Goal: Check status: Check status

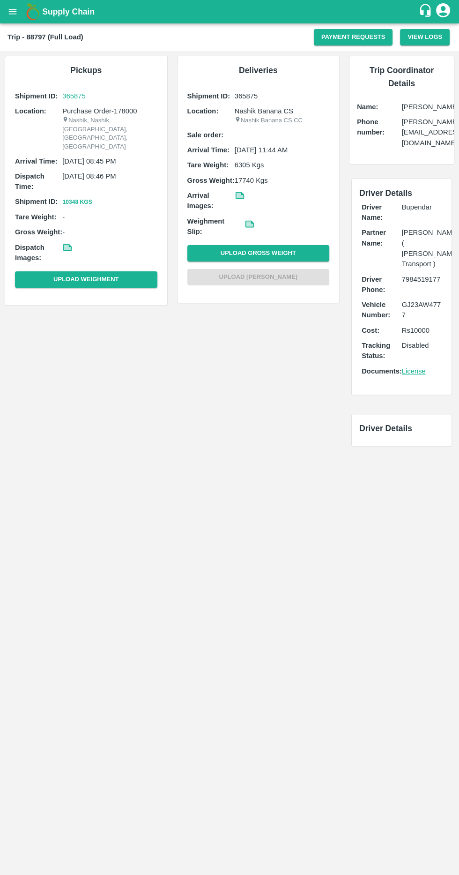
click at [78, 96] on p "365875" at bounding box center [109, 96] width 95 height 10
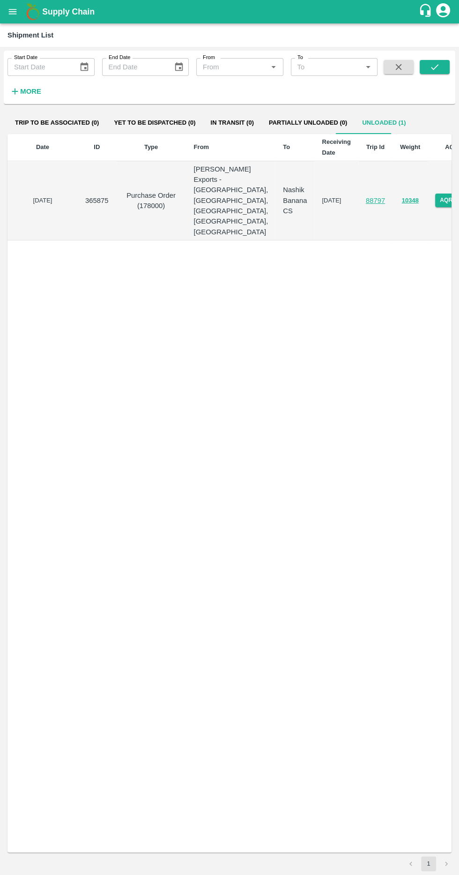
scroll to position [0, 13]
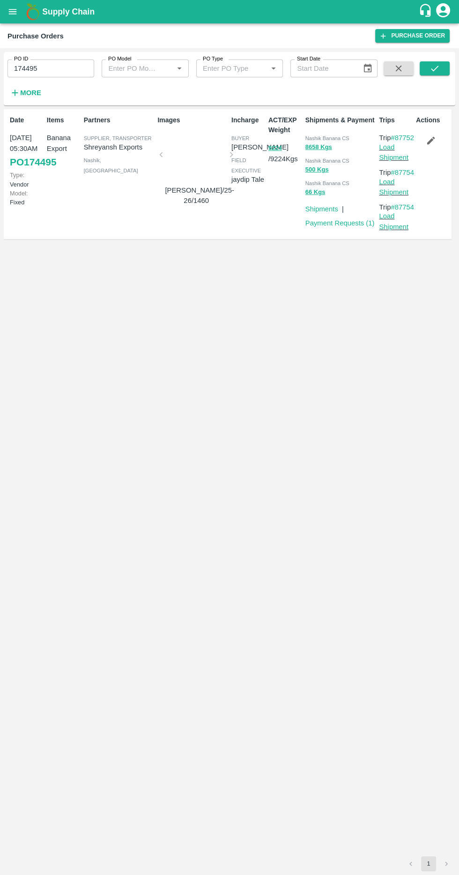
click at [380, 156] on link "Load Shipment" at bounding box center [394, 152] width 30 height 18
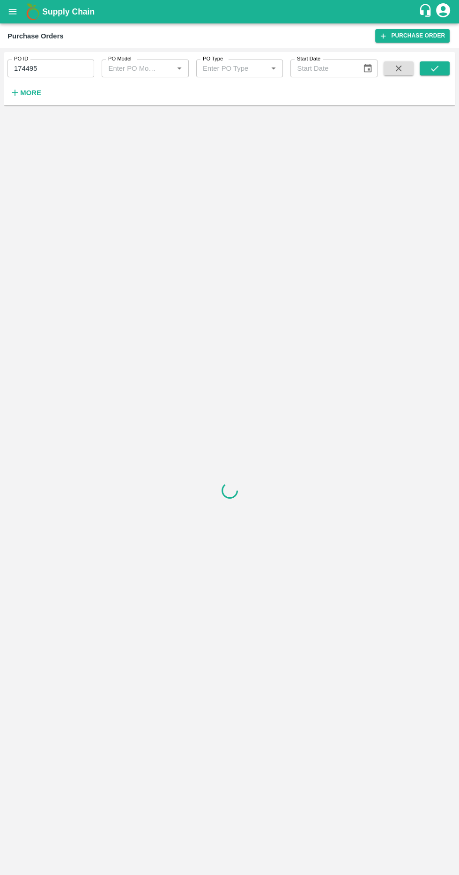
click at [432, 72] on icon "submit" at bounding box center [435, 68] width 10 height 10
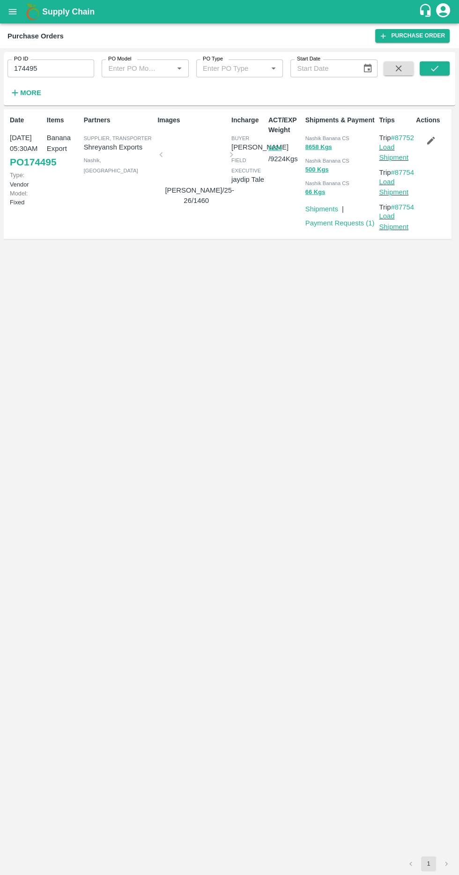
click at [424, 141] on button "button" at bounding box center [431, 141] width 30 height 16
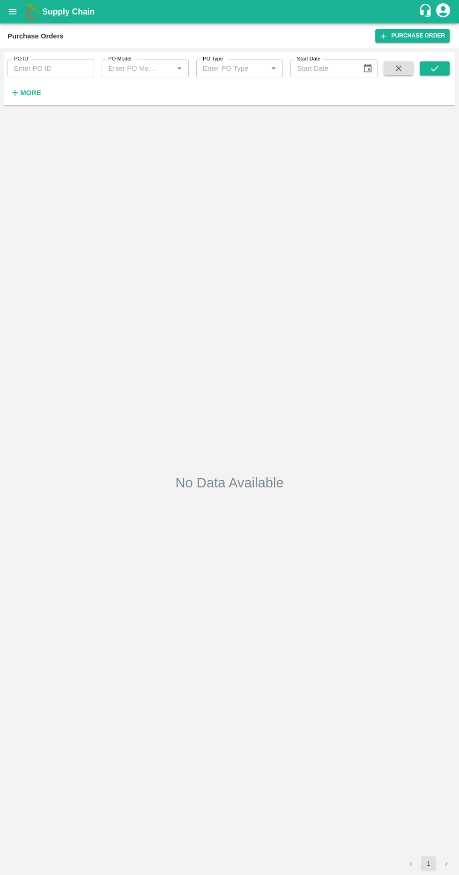
click at [34, 69] on input "PO ID" at bounding box center [51, 69] width 87 height 18
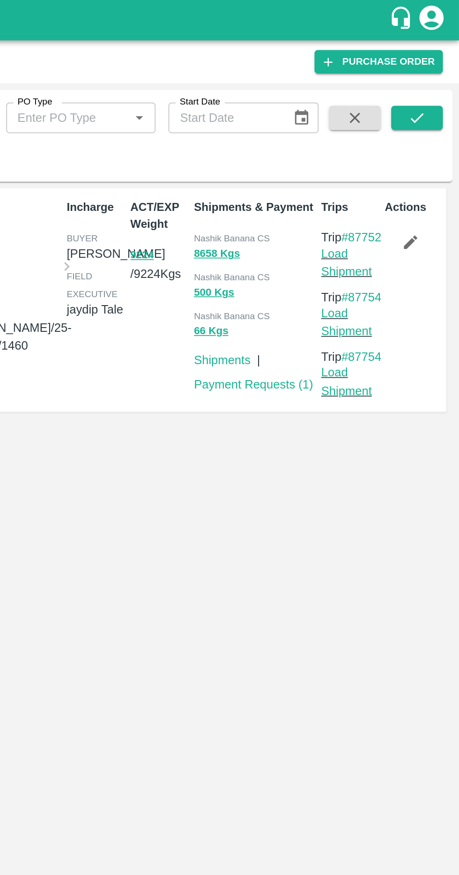
click at [437, 73] on icon "submit" at bounding box center [435, 68] width 10 height 10
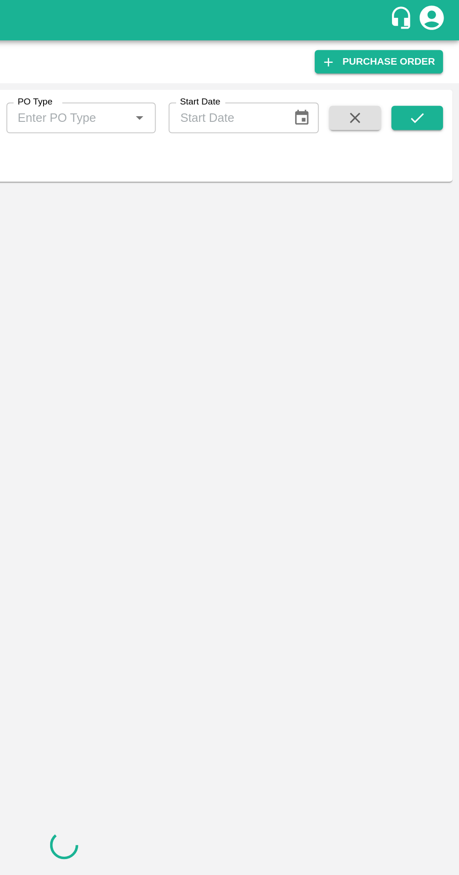
click at [399, 143] on div at bounding box center [230, 490] width 452 height 762
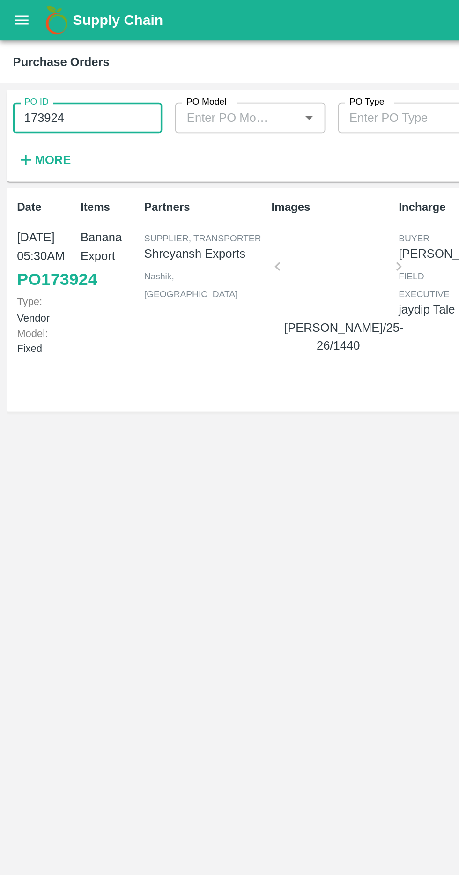
paste input "text"
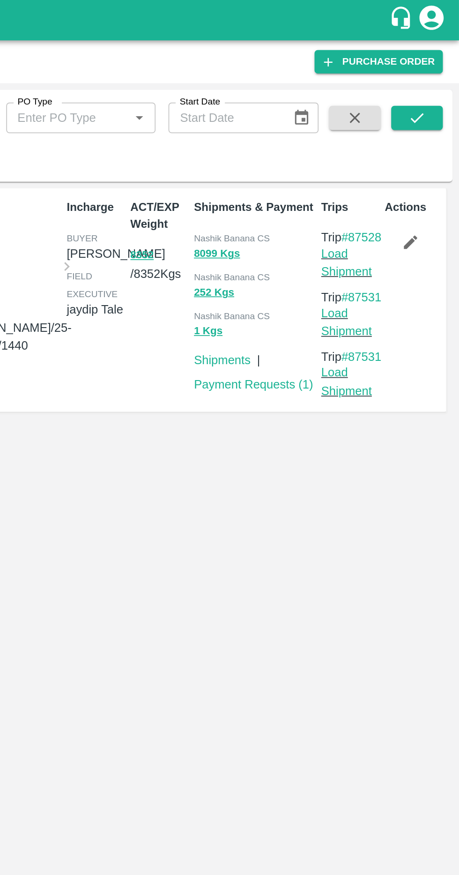
type input "174495"
click at [445, 69] on button "submit" at bounding box center [435, 68] width 30 height 14
click at [397, 142] on link "#87752" at bounding box center [402, 138] width 23 height 8
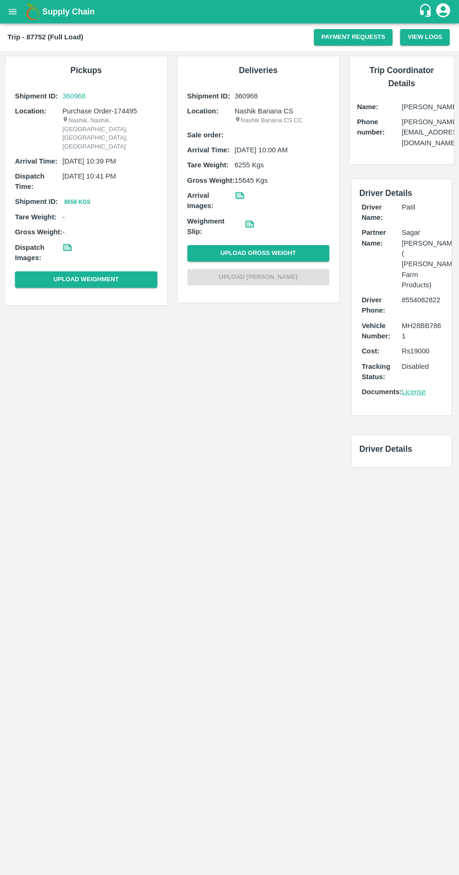
click at [74, 96] on p "360968" at bounding box center [109, 96] width 95 height 10
